Goal: Transaction & Acquisition: Download file/media

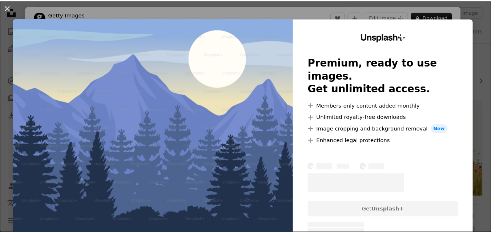
scroll to position [254, 0]
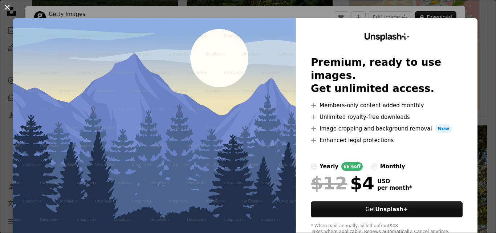
click at [5, 7] on button "An X shape" at bounding box center [7, 7] width 9 height 9
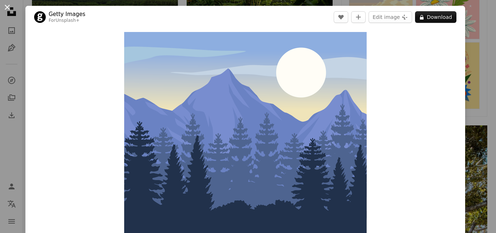
click at [5, 5] on button "An X shape" at bounding box center [7, 7] width 9 height 9
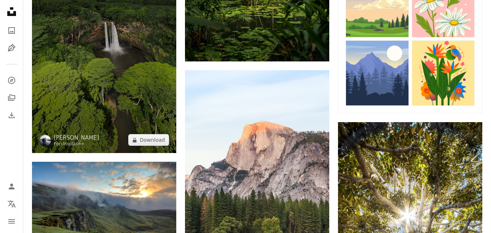
click at [134, 59] on img at bounding box center [104, 51] width 144 height 203
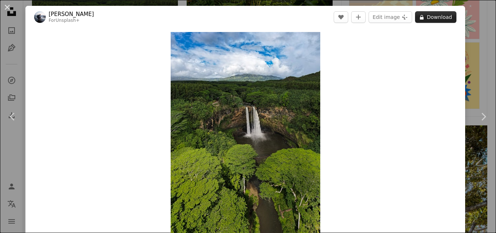
click at [434, 14] on button "A lock Download" at bounding box center [435, 17] width 41 height 12
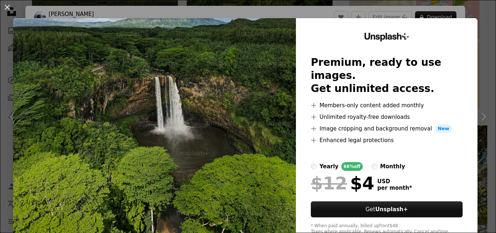
click at [10, 8] on button "An X shape" at bounding box center [7, 7] width 9 height 9
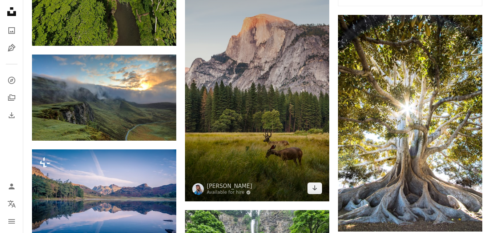
scroll to position [363, 0]
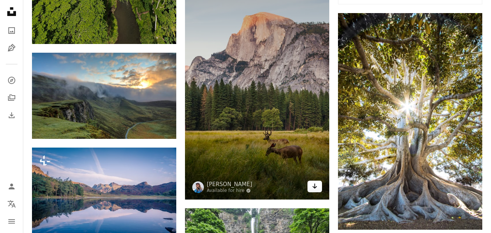
click at [317, 186] on icon "Arrow pointing down" at bounding box center [315, 186] width 6 height 9
